Goal: Task Accomplishment & Management: Manage account settings

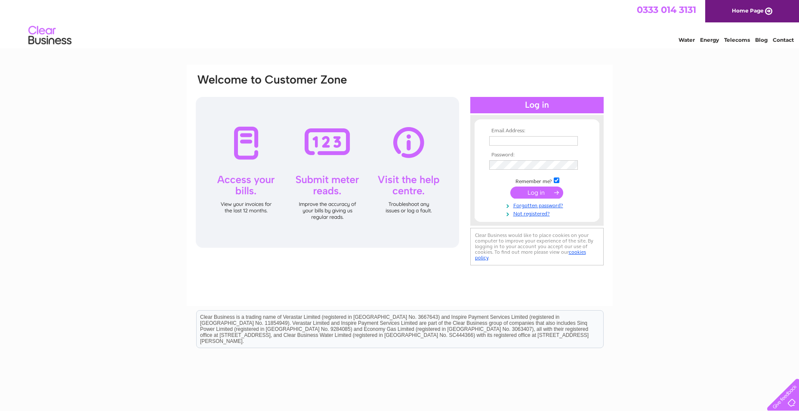
click at [509, 141] on input "text" at bounding box center [534, 140] width 89 height 9
type input "[EMAIL_ADDRESS][DOMAIN_NAME]"
click at [522, 189] on input "submit" at bounding box center [537, 193] width 53 height 12
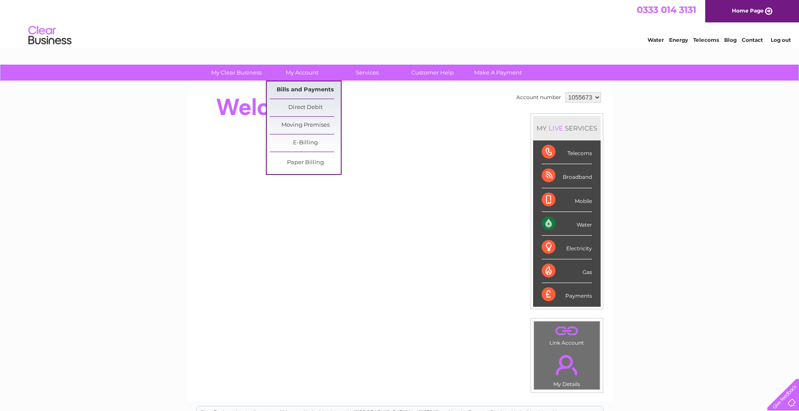
click at [302, 96] on link "Bills and Payments" at bounding box center [305, 89] width 71 height 17
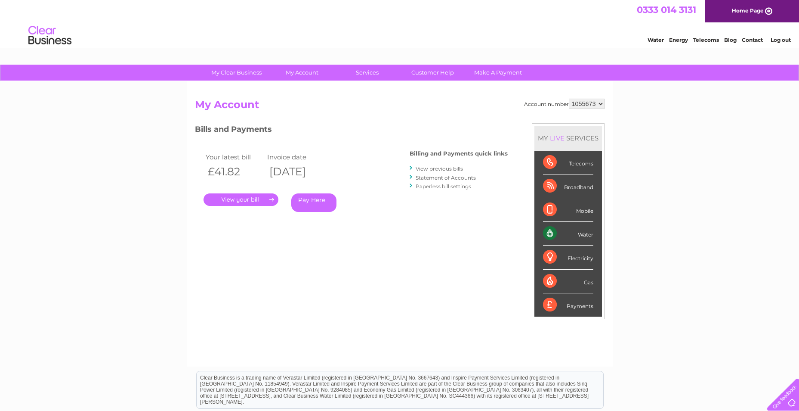
click at [248, 200] on link "." at bounding box center [241, 199] width 75 height 12
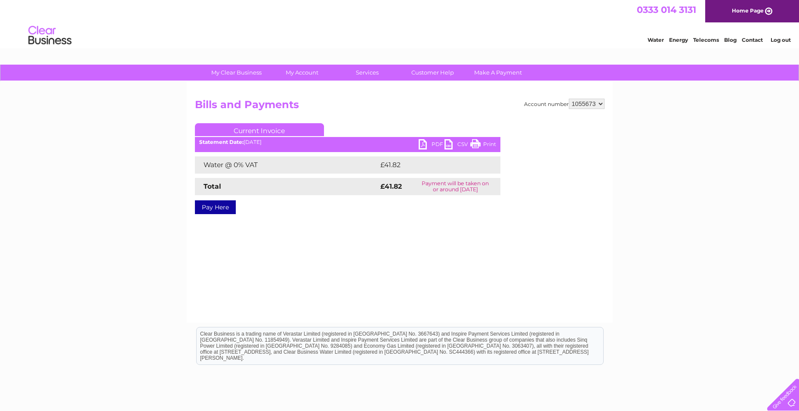
click at [435, 149] on link "PDF" at bounding box center [432, 145] width 26 height 12
click at [734, 7] on link "Home Page" at bounding box center [753, 11] width 94 height 22
